Goal: Navigation & Orientation: Find specific page/section

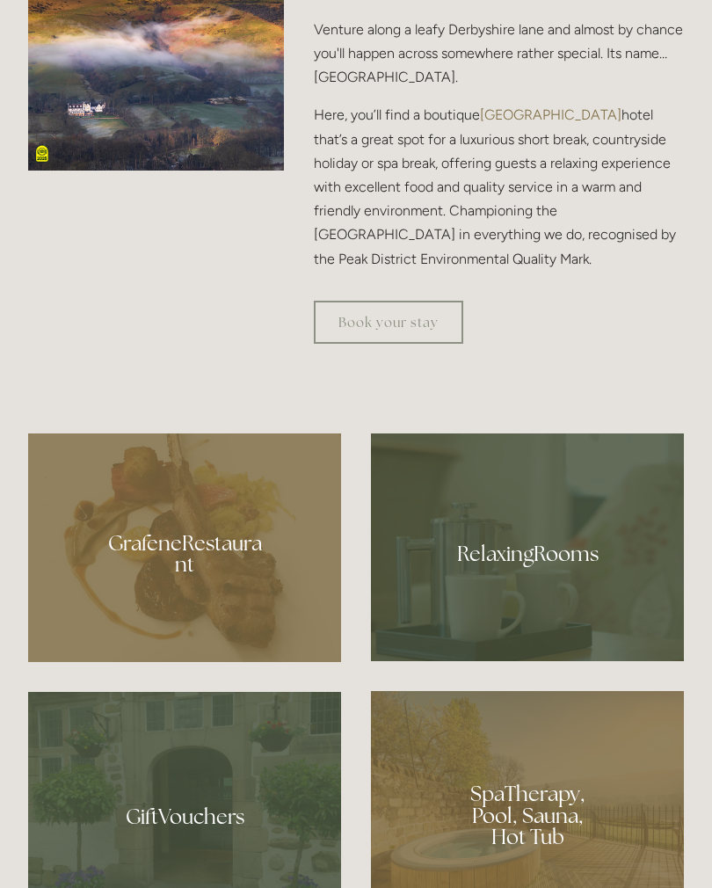
scroll to position [930, 0]
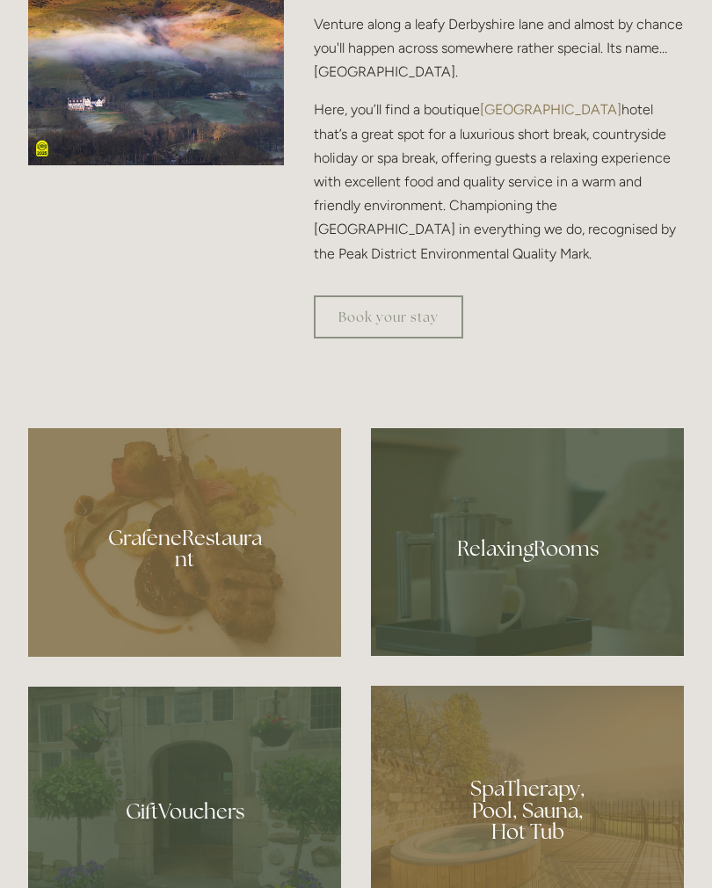
click at [641, 509] on div at bounding box center [527, 542] width 313 height 228
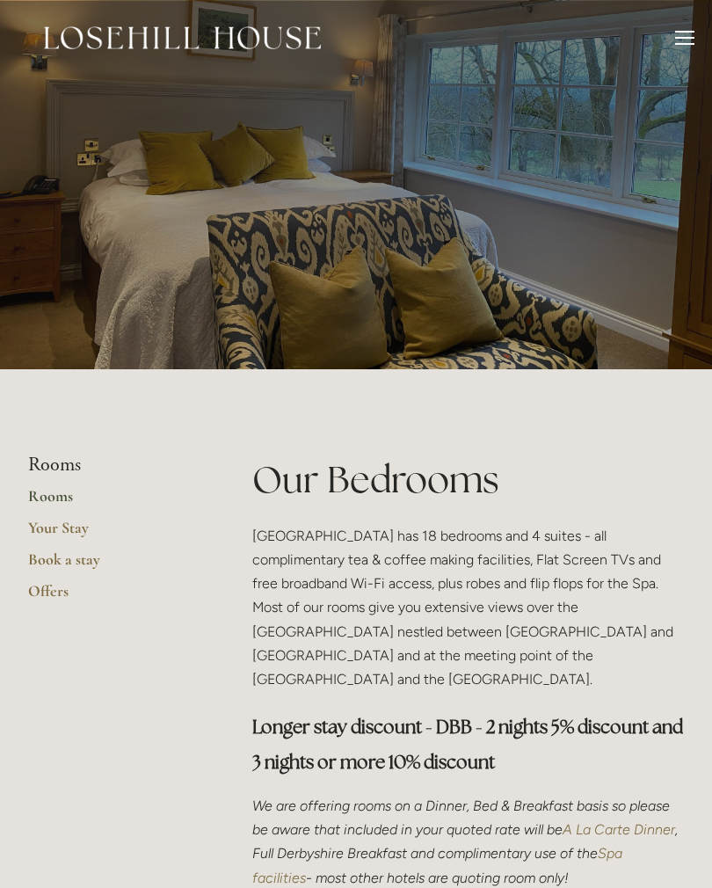
click at [49, 526] on link "Your Stay" at bounding box center [112, 534] width 168 height 32
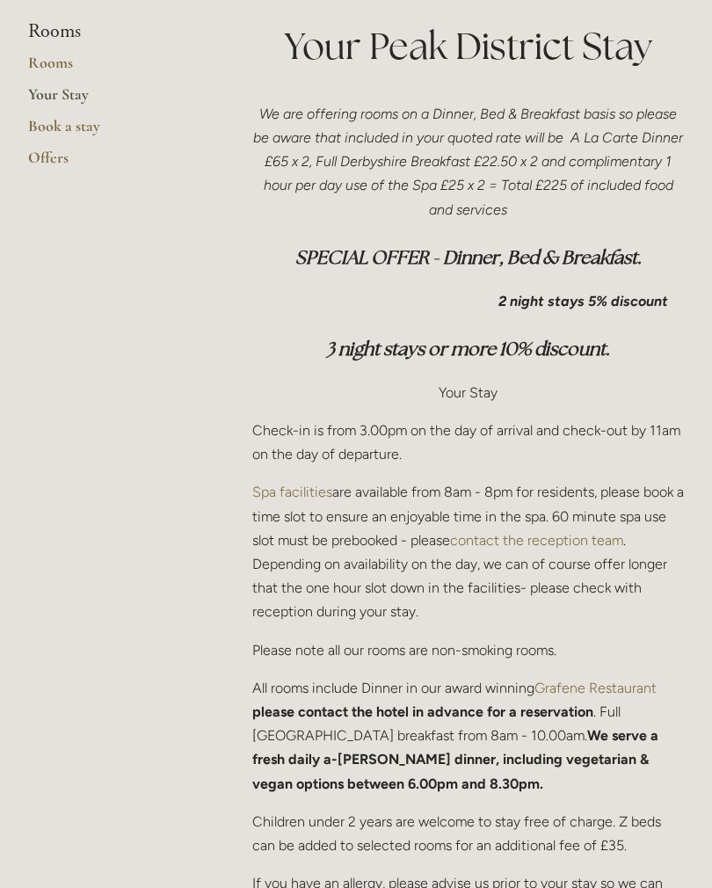
scroll to position [433, 0]
click at [641, 489] on p "Spa facilities are available from 8am - 8pm for residents, please book a time s…" at bounding box center [467, 551] width 431 height 143
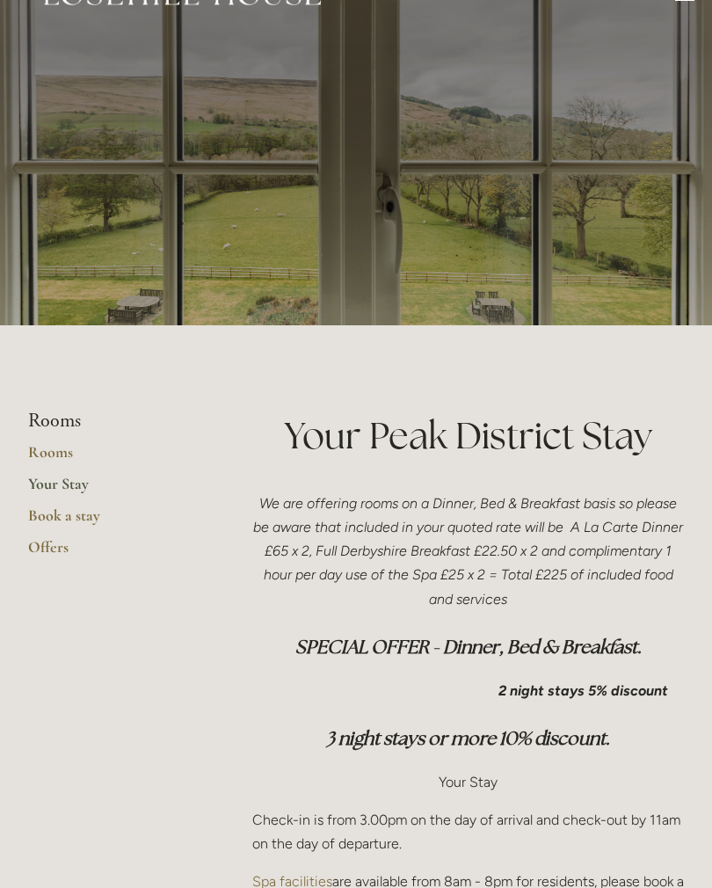
scroll to position [0, 0]
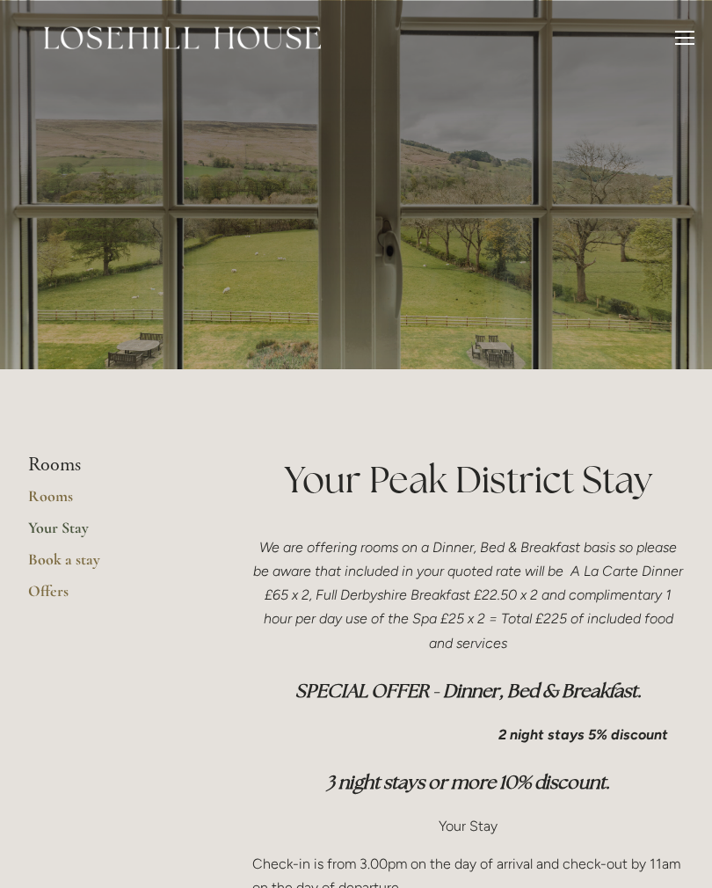
click at [677, 32] on div at bounding box center [684, 32] width 19 height 2
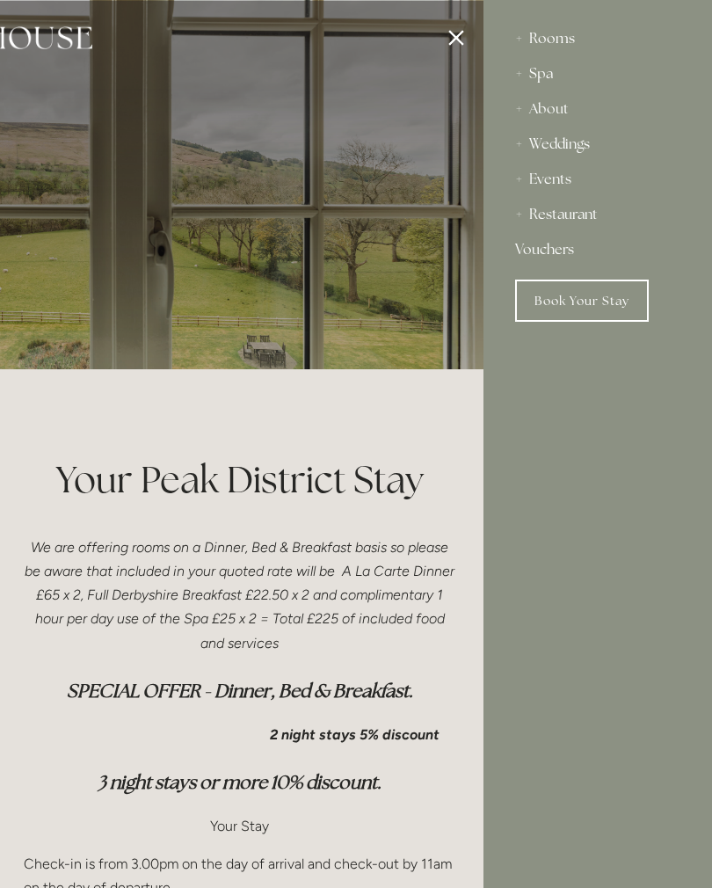
click at [583, 228] on div "Restaurant" at bounding box center [597, 214] width 165 height 35
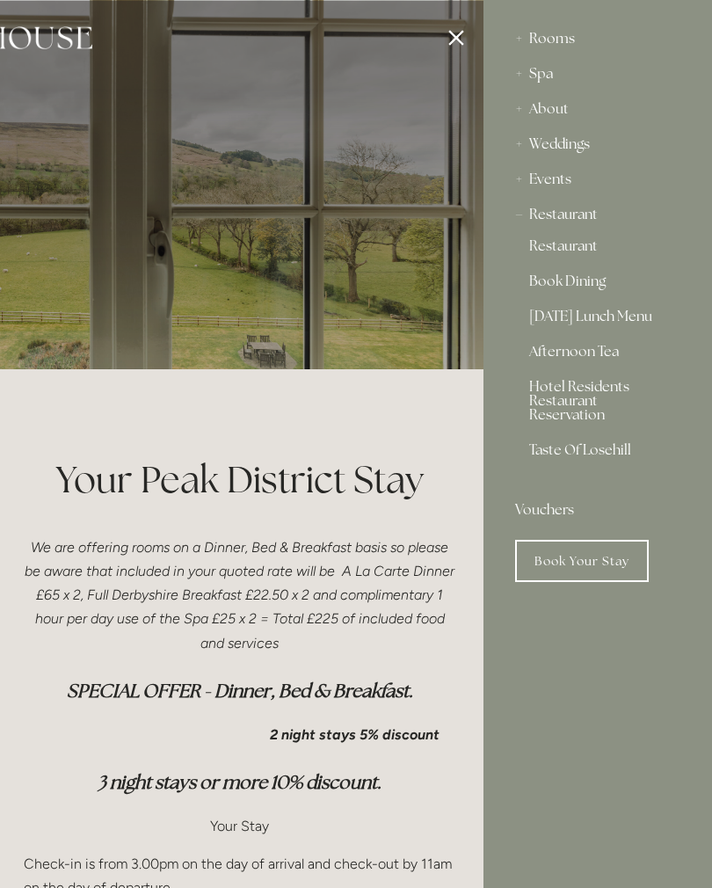
click at [582, 218] on div "Restaurant" at bounding box center [597, 214] width 165 height 35
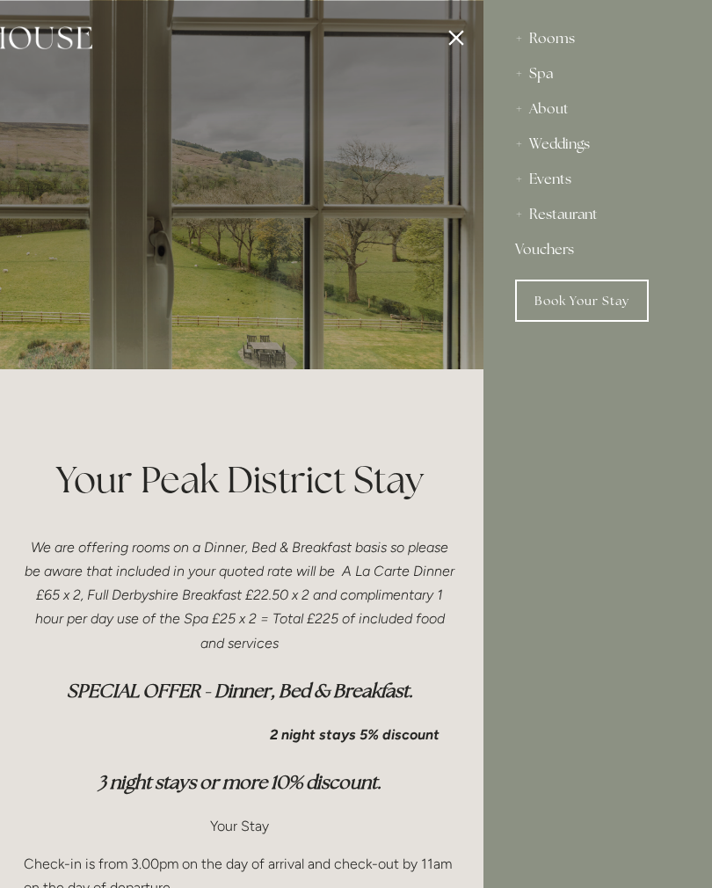
click at [547, 222] on div "Restaurant" at bounding box center [597, 214] width 165 height 35
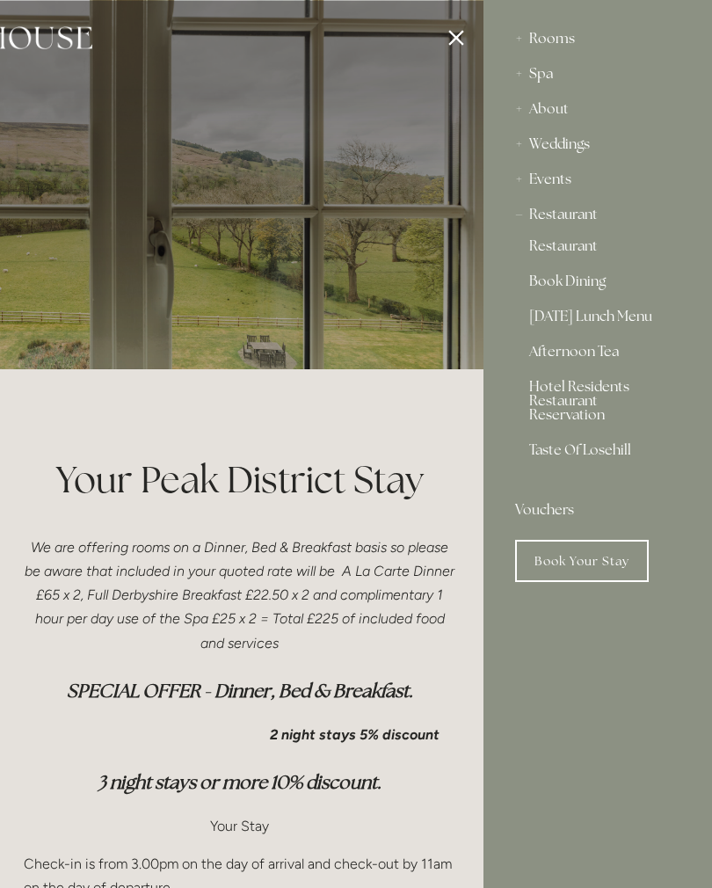
click at [567, 244] on link "Restaurant" at bounding box center [597, 249] width 137 height 21
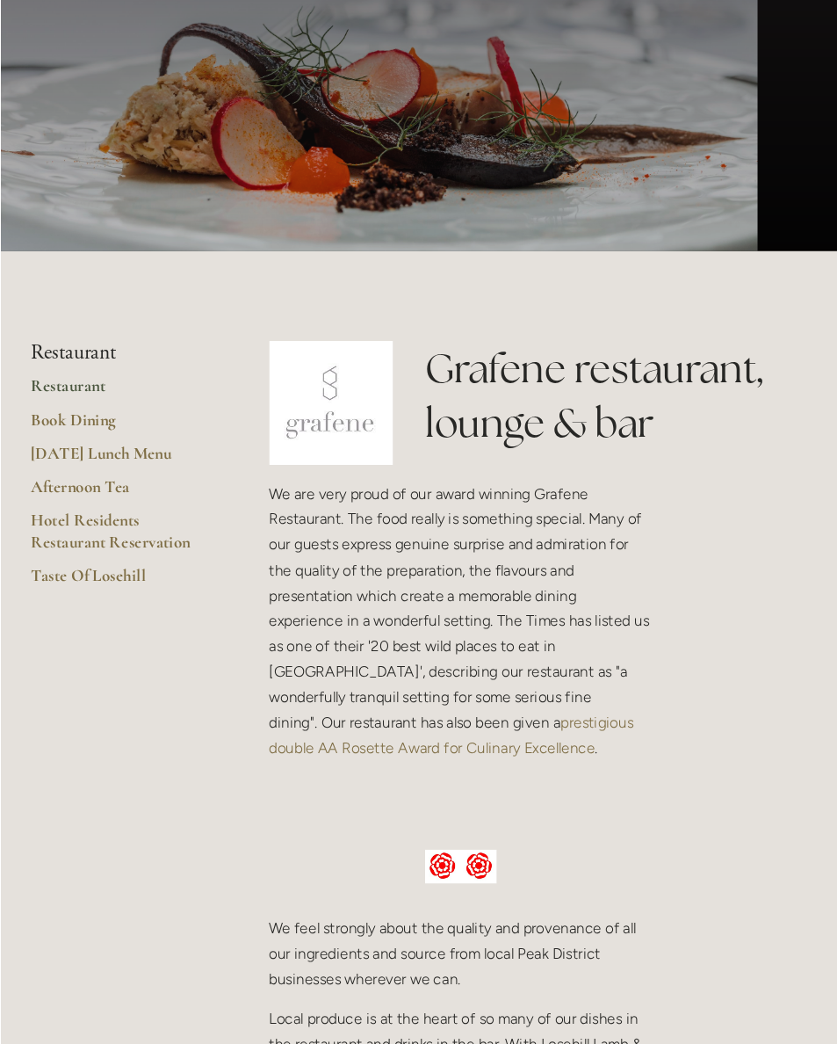
scroll to position [143, 0]
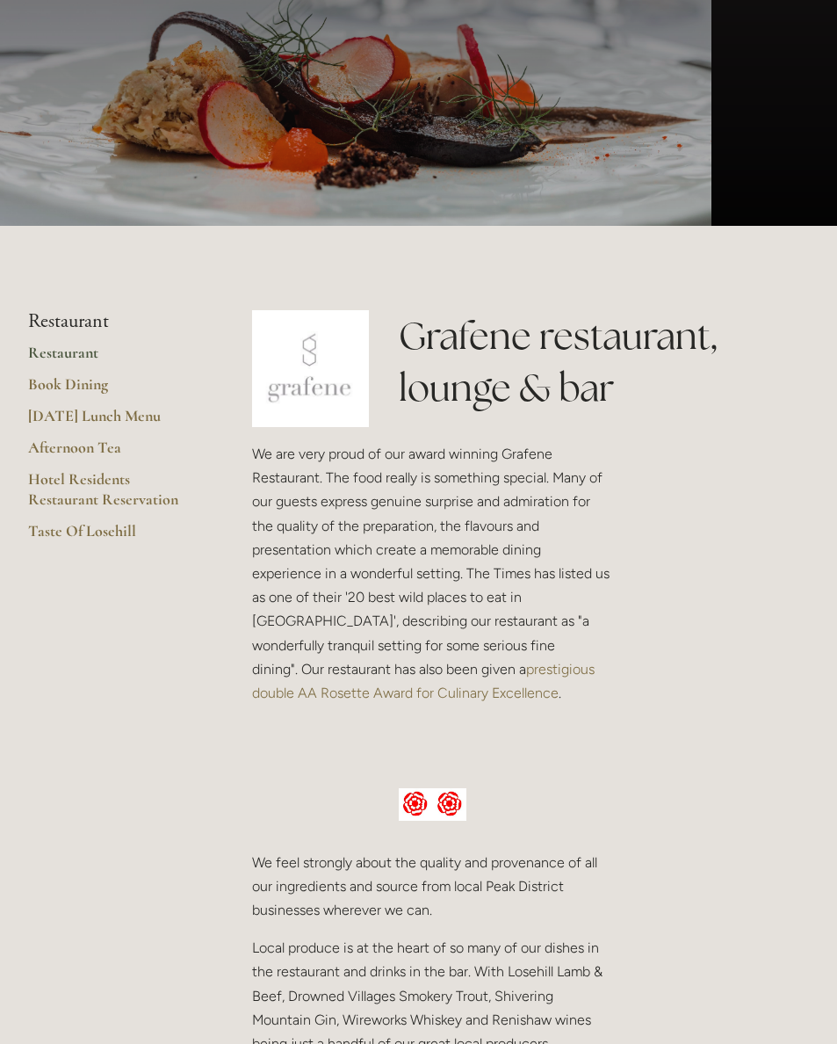
click at [306, 374] on img at bounding box center [310, 368] width 117 height 117
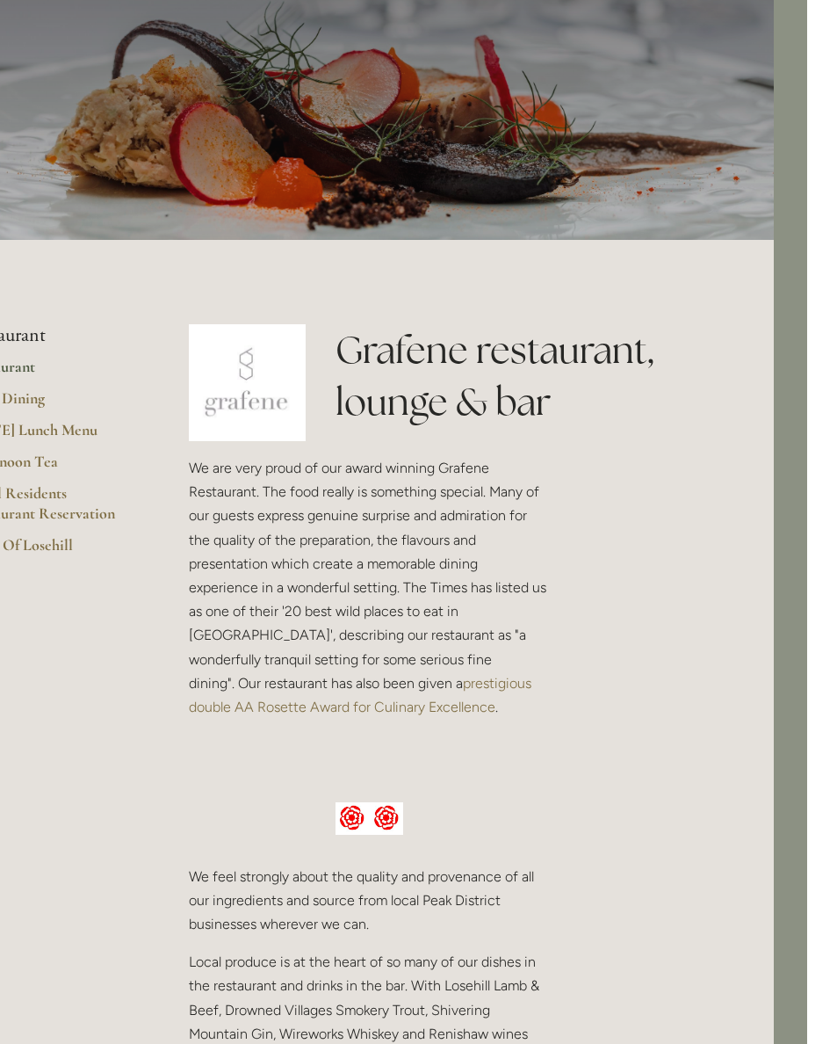
scroll to position [0, 33]
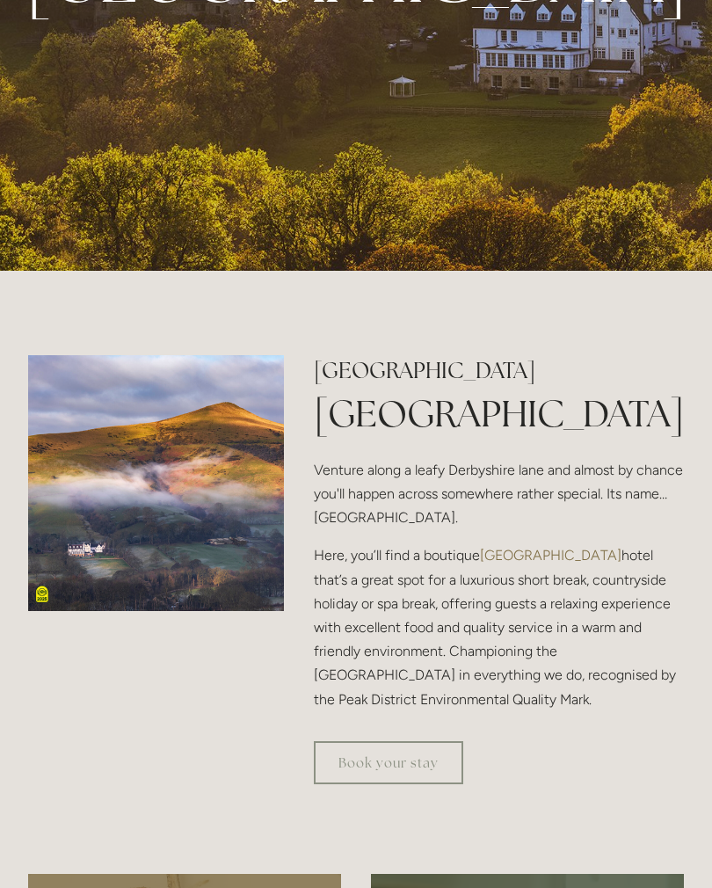
scroll to position [484, 0]
